Goal: Task Accomplishment & Management: Complete application form

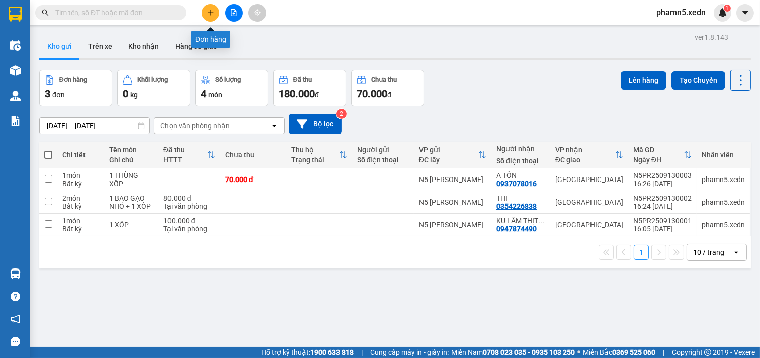
click at [210, 10] on icon "plus" at bounding box center [210, 13] width 1 height 6
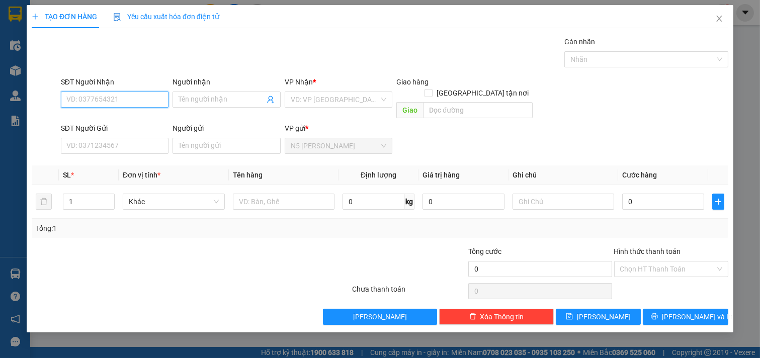
click at [139, 97] on input "SĐT Người Nhận" at bounding box center [115, 99] width 108 height 16
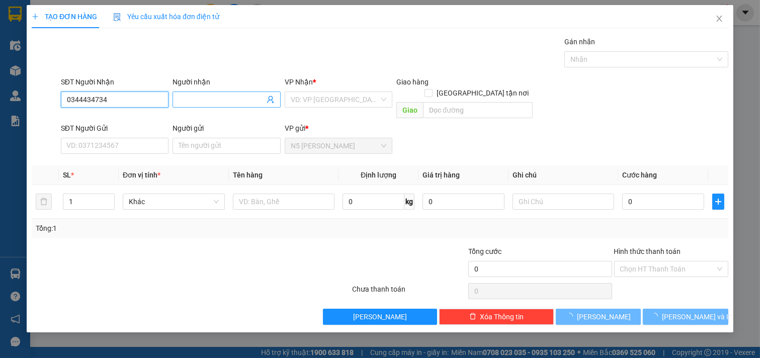
type input "0344434734"
click at [203, 98] on input "Người nhận" at bounding box center [221, 99] width 86 height 11
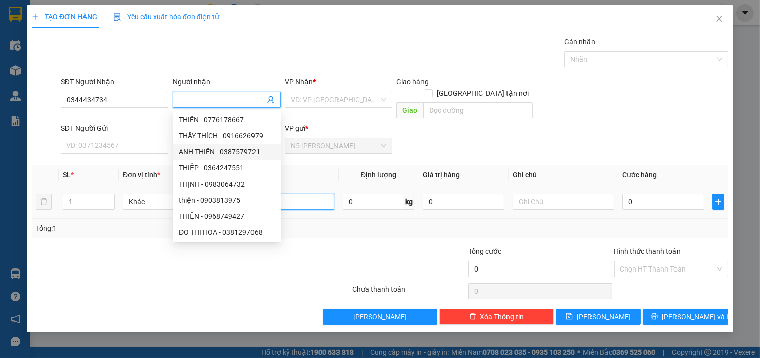
click at [317, 194] on input "text" at bounding box center [284, 202] width 102 height 16
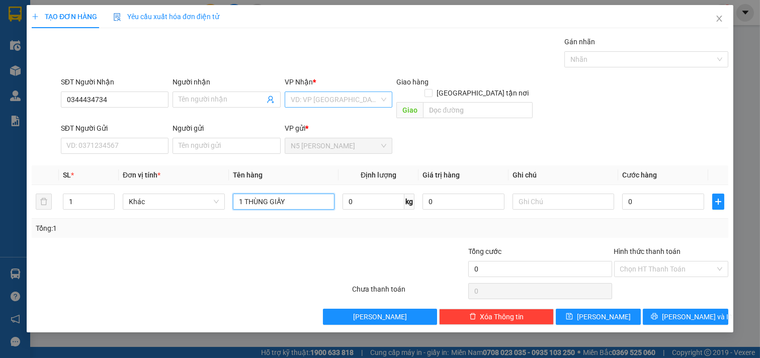
click at [388, 103] on div "VD: VP [GEOGRAPHIC_DATA]" at bounding box center [339, 99] width 108 height 16
type input "1 THÙNG GIẤY"
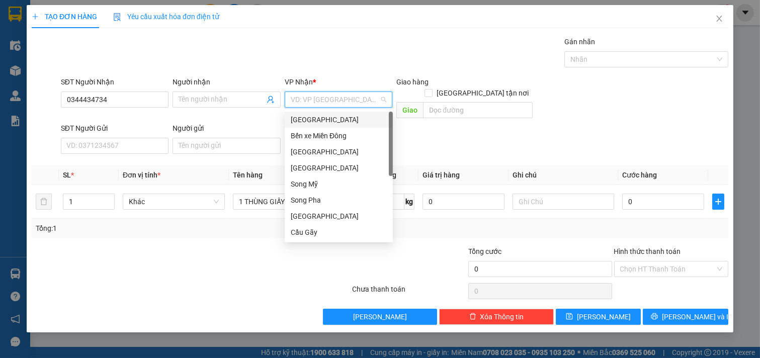
click at [358, 116] on div "[GEOGRAPHIC_DATA]" at bounding box center [339, 119] width 96 height 11
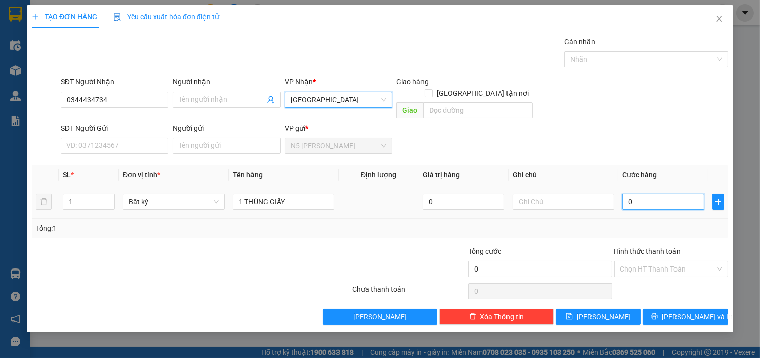
click at [647, 194] on input "0" at bounding box center [663, 202] width 82 height 16
type input "4"
type input "40"
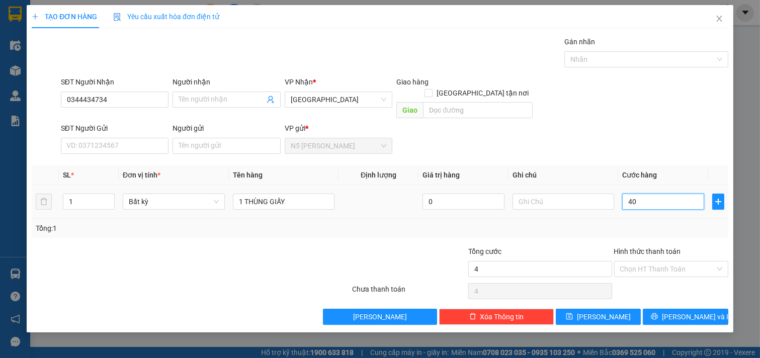
type input "40"
click at [672, 261] on input "Hình thức thanh toán" at bounding box center [668, 268] width 96 height 15
type input "40.000"
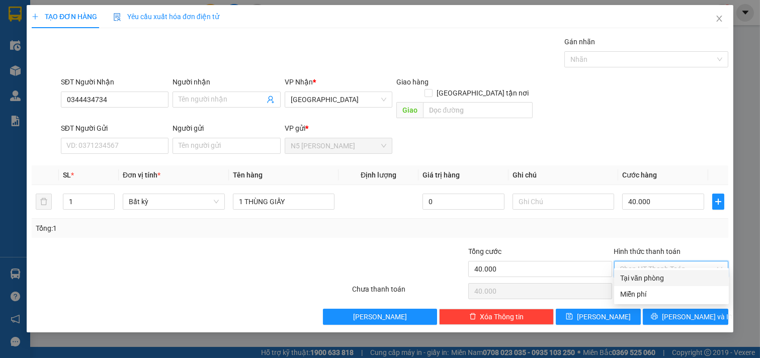
click at [658, 280] on div "Tại văn phòng" at bounding box center [671, 277] width 103 height 11
type input "0"
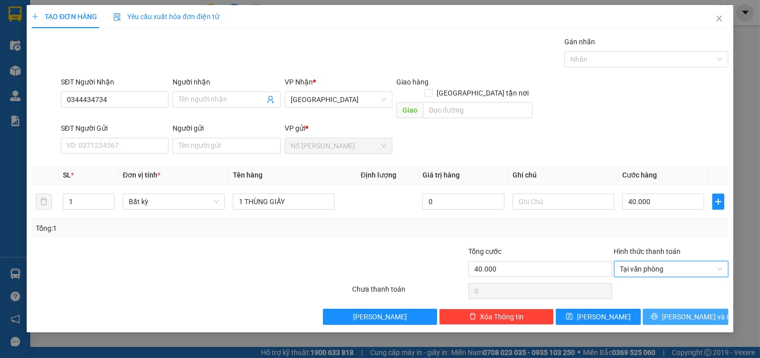
click at [658, 313] on icon "printer" at bounding box center [654, 316] width 7 height 7
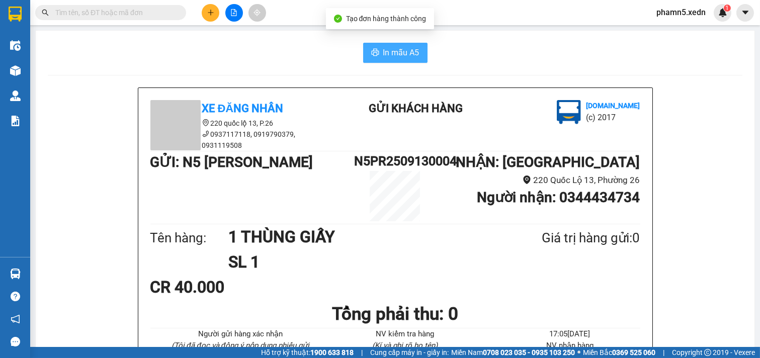
click at [406, 56] on span "In mẫu A5" at bounding box center [401, 52] width 36 height 13
